Goal: Contribute content

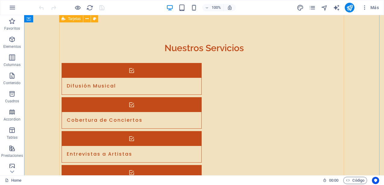
scroll to position [1239, 0]
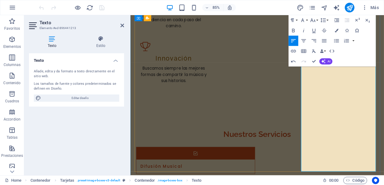
scroll to position [1208, 0]
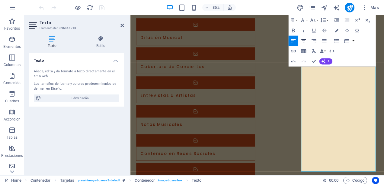
click at [305, 42] on icon "button" at bounding box center [304, 41] width 6 height 6
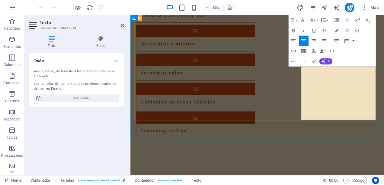
scroll to position [1148, 0]
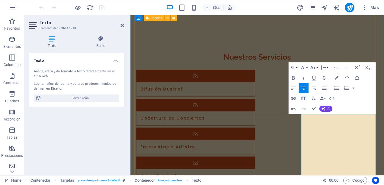
drag, startPoint x: 405, startPoint y: 130, endPoint x: 323, endPoint y: 138, distance: 82.8
click at [305, 86] on icon "button" at bounding box center [304, 88] width 6 height 6
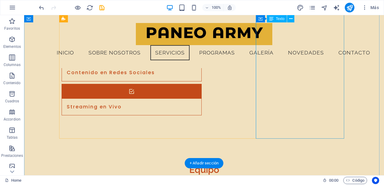
scroll to position [1260, 0]
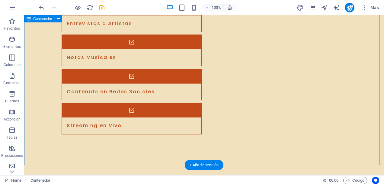
scroll to position [1251, 0]
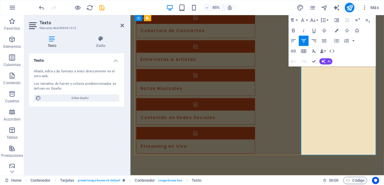
scroll to position [1190, 0]
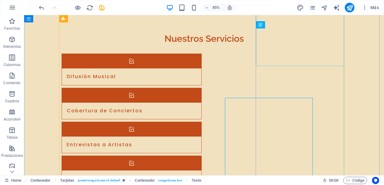
scroll to position [1182, 0]
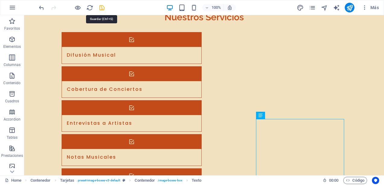
click at [101, 153] on icon "save" at bounding box center [108, 160] width 140 height 15
